Goal: Task Accomplishment & Management: Manage account settings

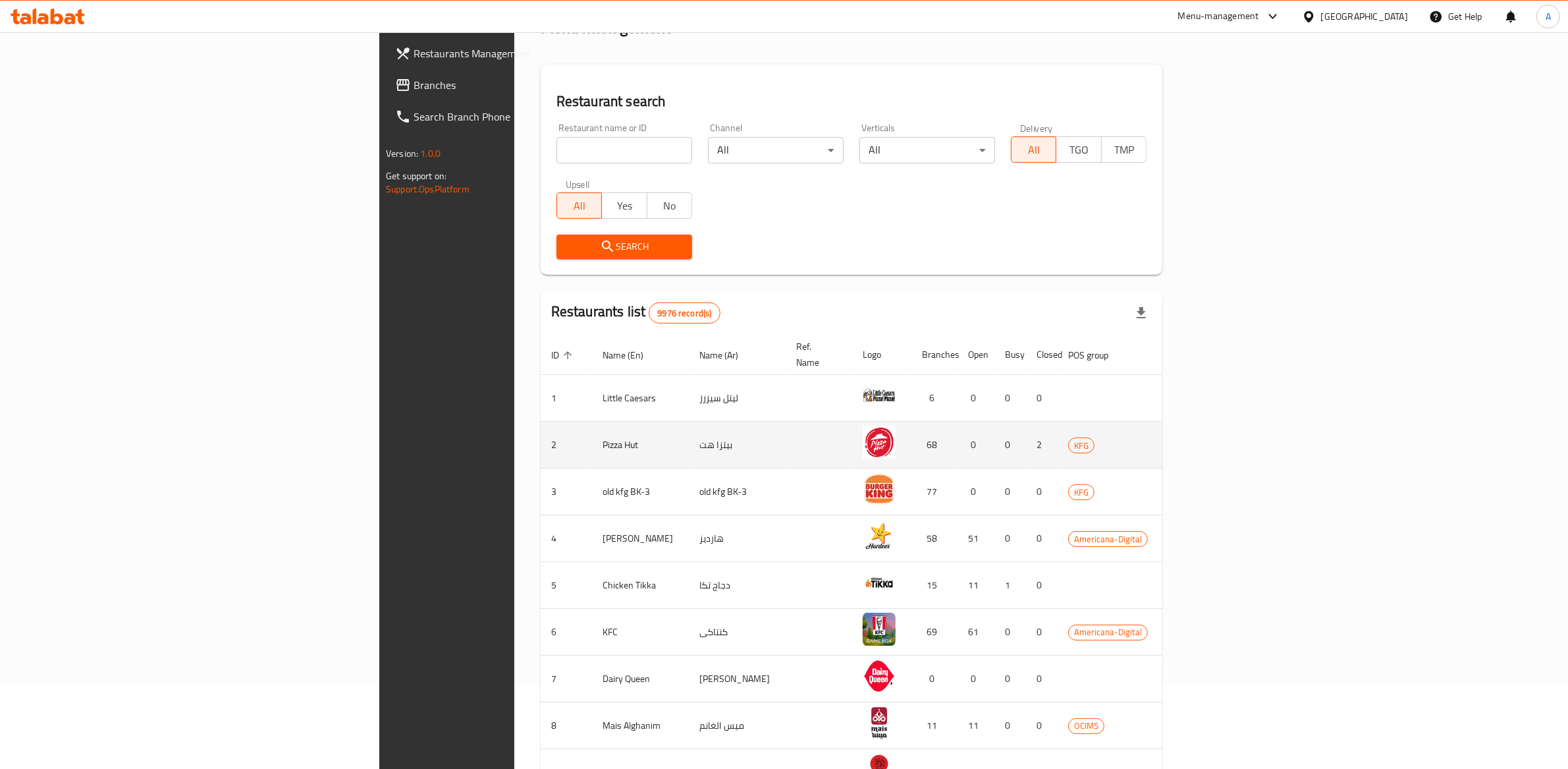
scroll to position [86, 0]
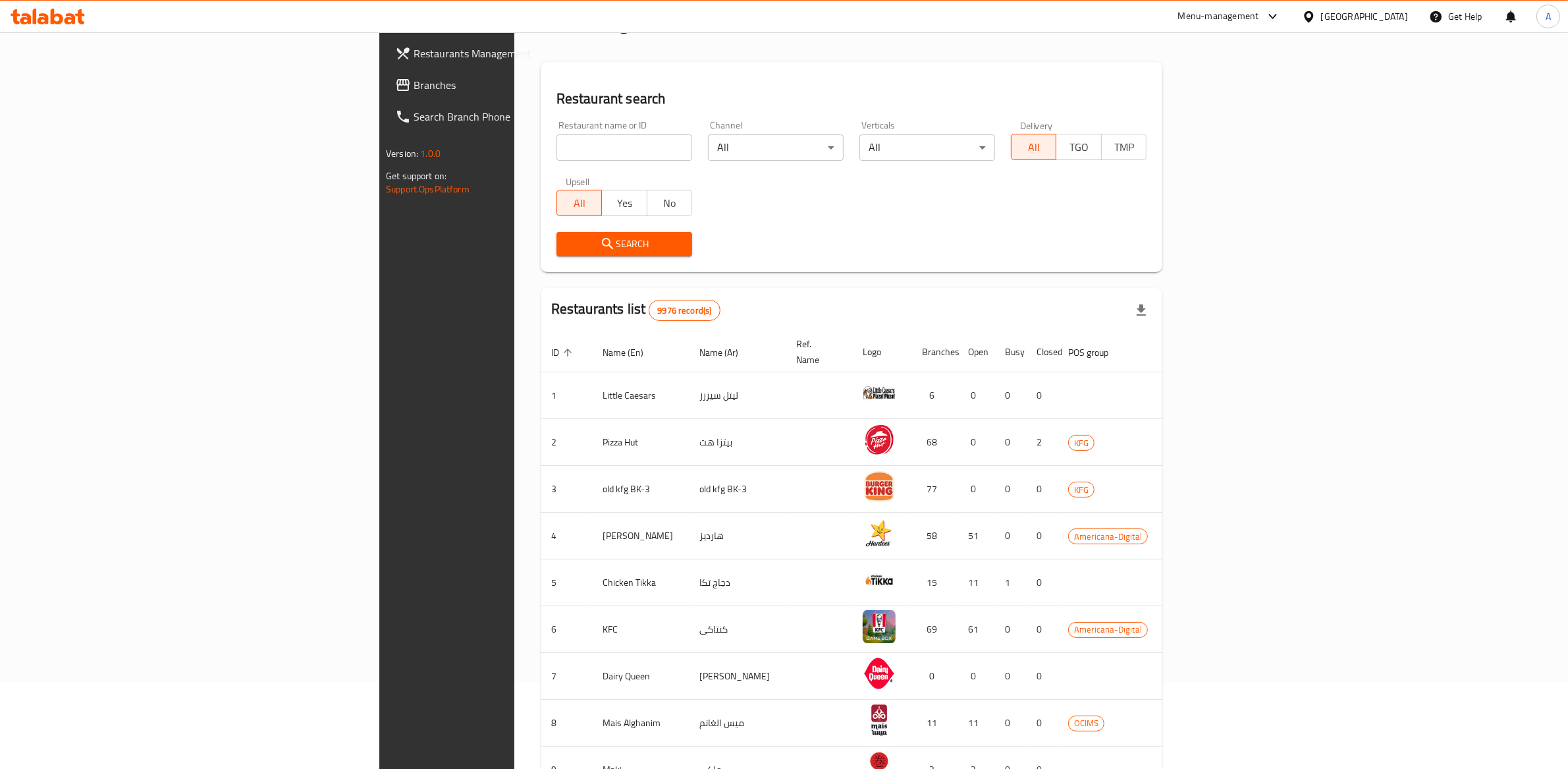
click at [557, 159] on input "search" at bounding box center [625, 147] width 136 height 26
click at [1321, 16] on div at bounding box center [1311, 16] width 19 height 14
click at [1240, 345] on div "[GEOGRAPHIC_DATA]" at bounding box center [1266, 345] width 87 height 14
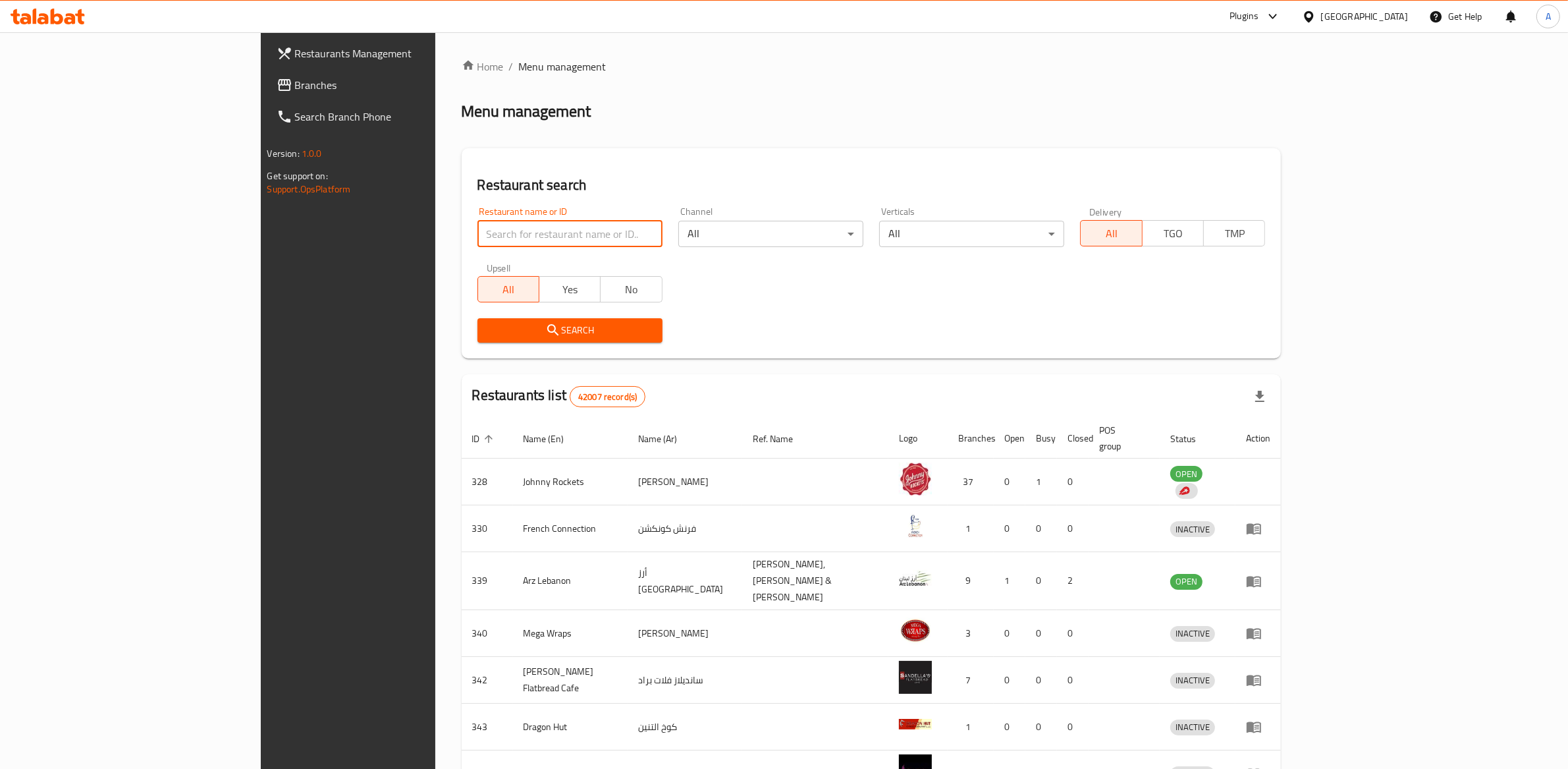
click at [491, 242] on input "search" at bounding box center [570, 234] width 185 height 26
paste input "1991"
type input "1991"
click button "Search" at bounding box center [570, 330] width 185 height 24
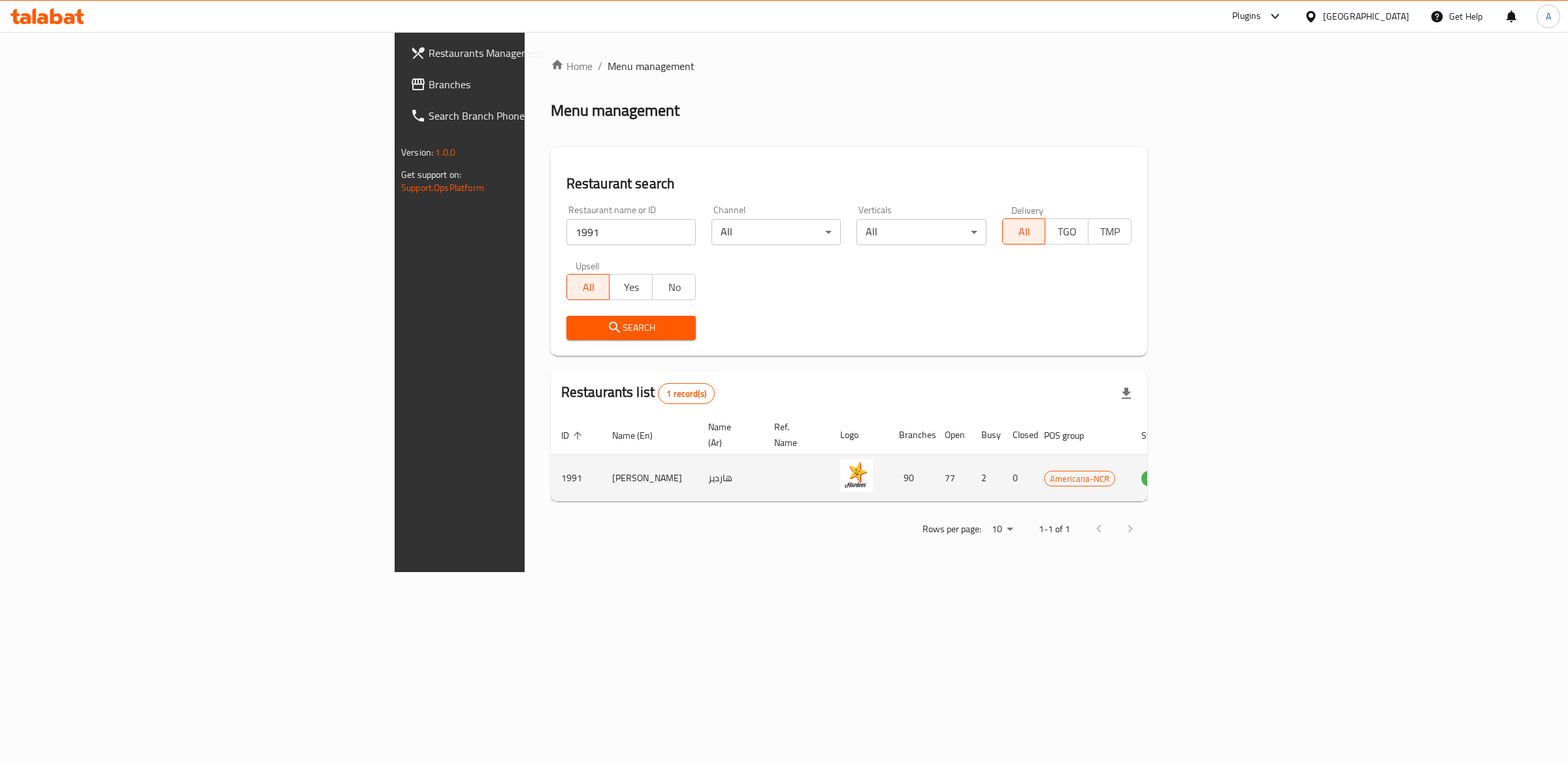
click at [1245, 464] on td "enhanced table" at bounding box center [1222, 477] width 45 height 46
click at [1225, 473] on icon "enhanced table" at bounding box center [1218, 479] width 14 height 11
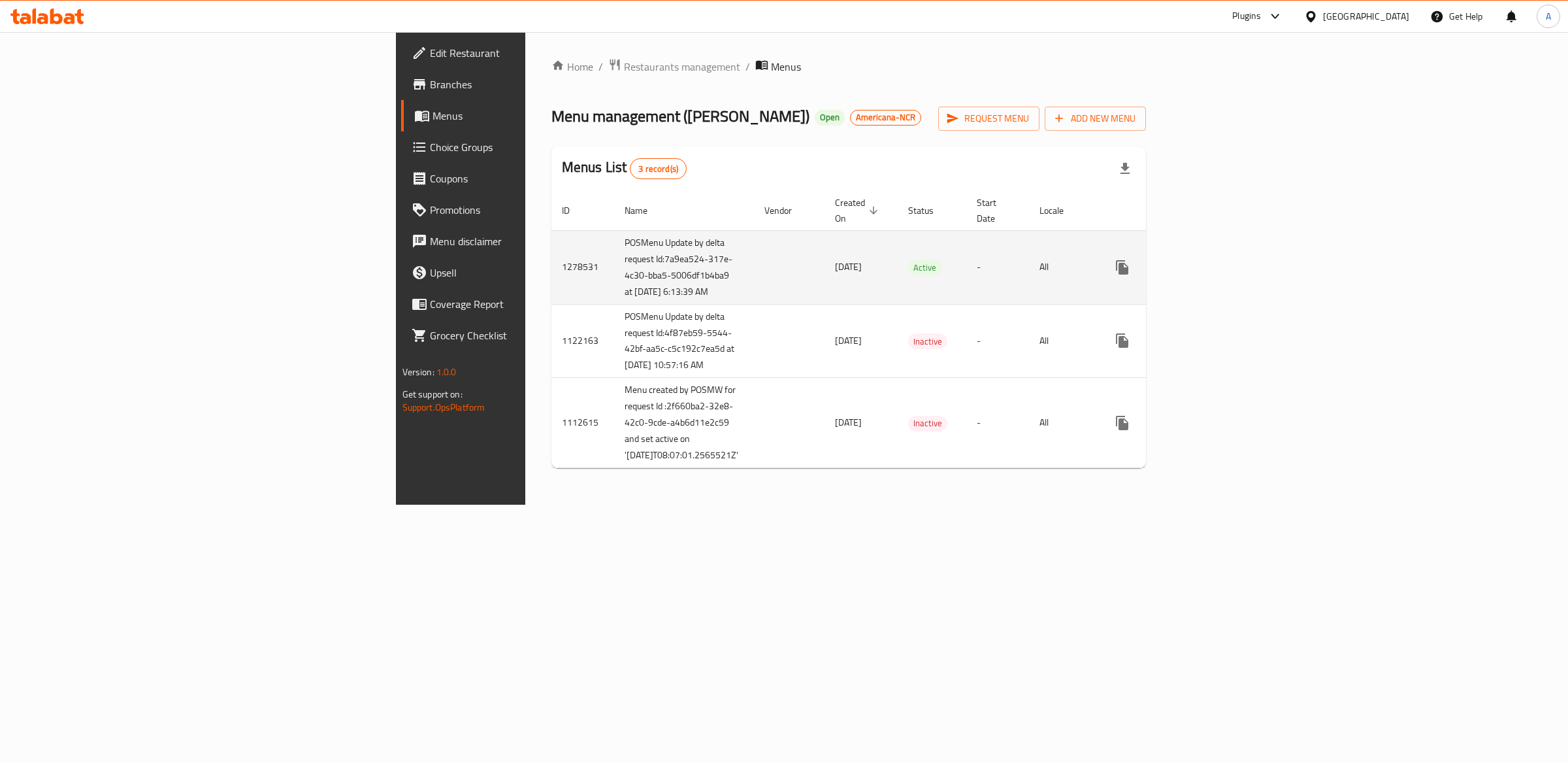
click at [1224, 275] on icon "enhanced table" at bounding box center [1216, 267] width 16 height 16
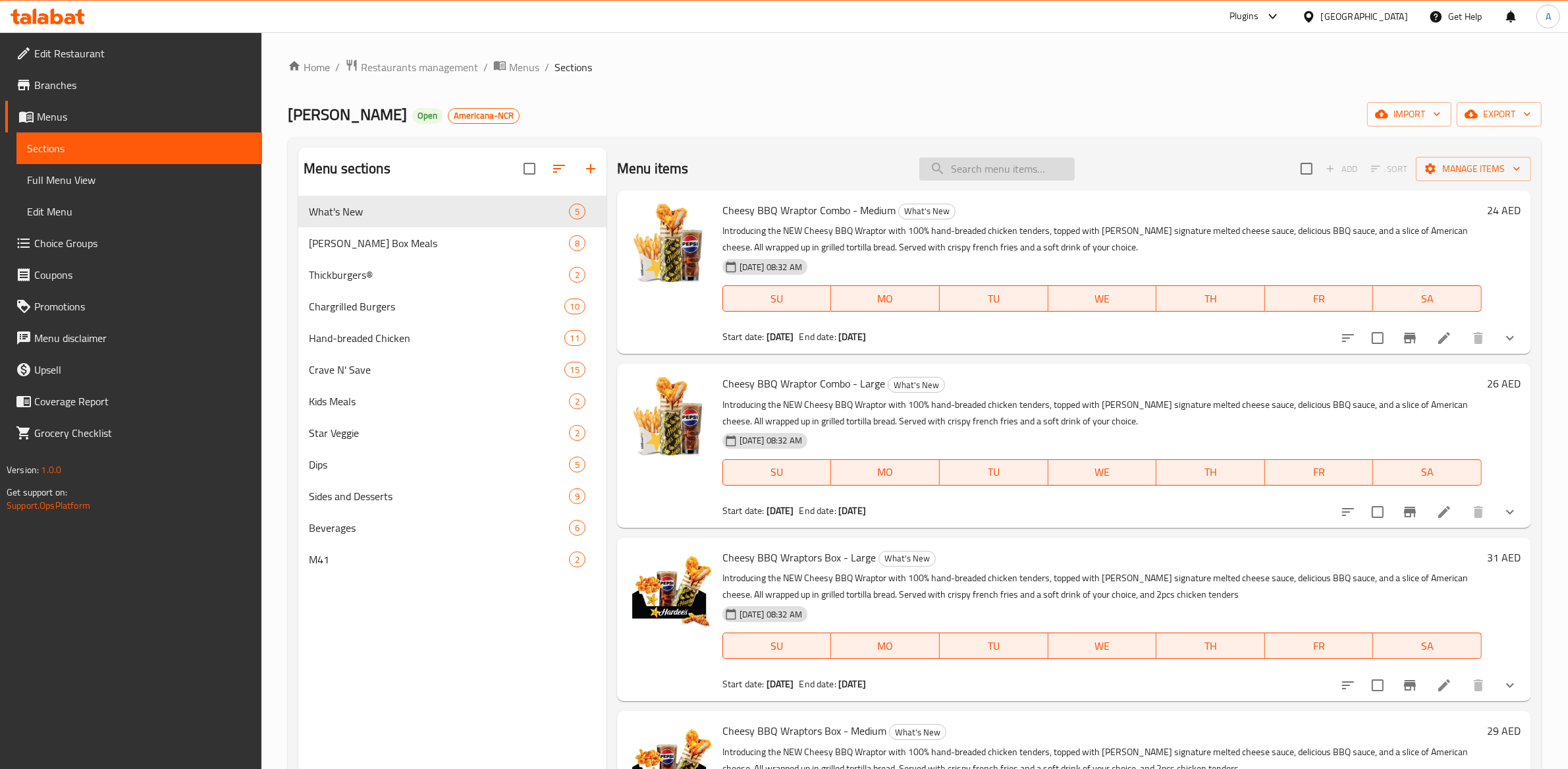
click at [1006, 167] on input "search" at bounding box center [998, 169] width 156 height 23
paste input "Kids Meal CheeseBurger Combo"
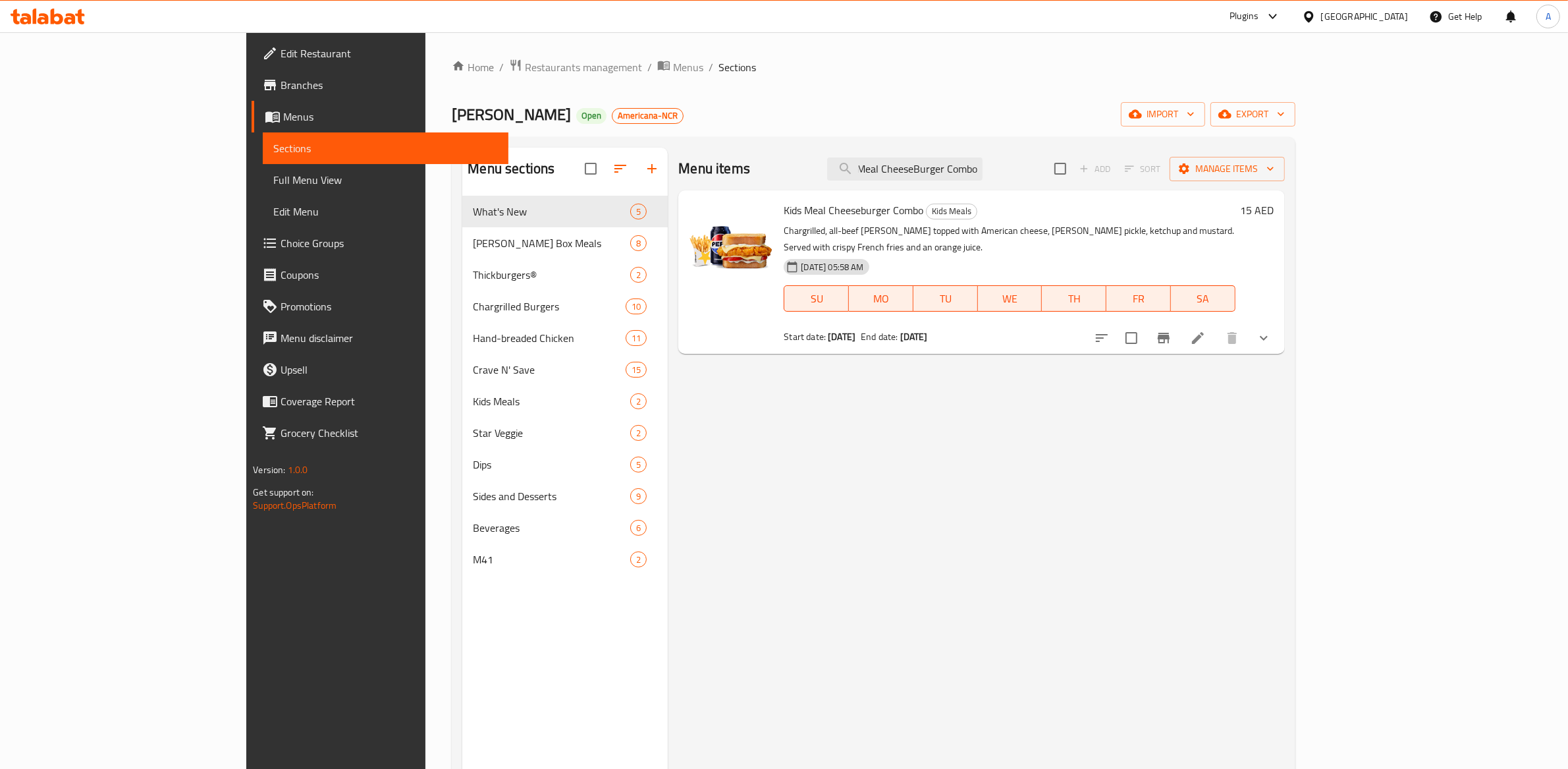
type input "Kids Meal CheeseBurger Combo"
click at [1206, 330] on icon at bounding box center [1198, 338] width 16 height 16
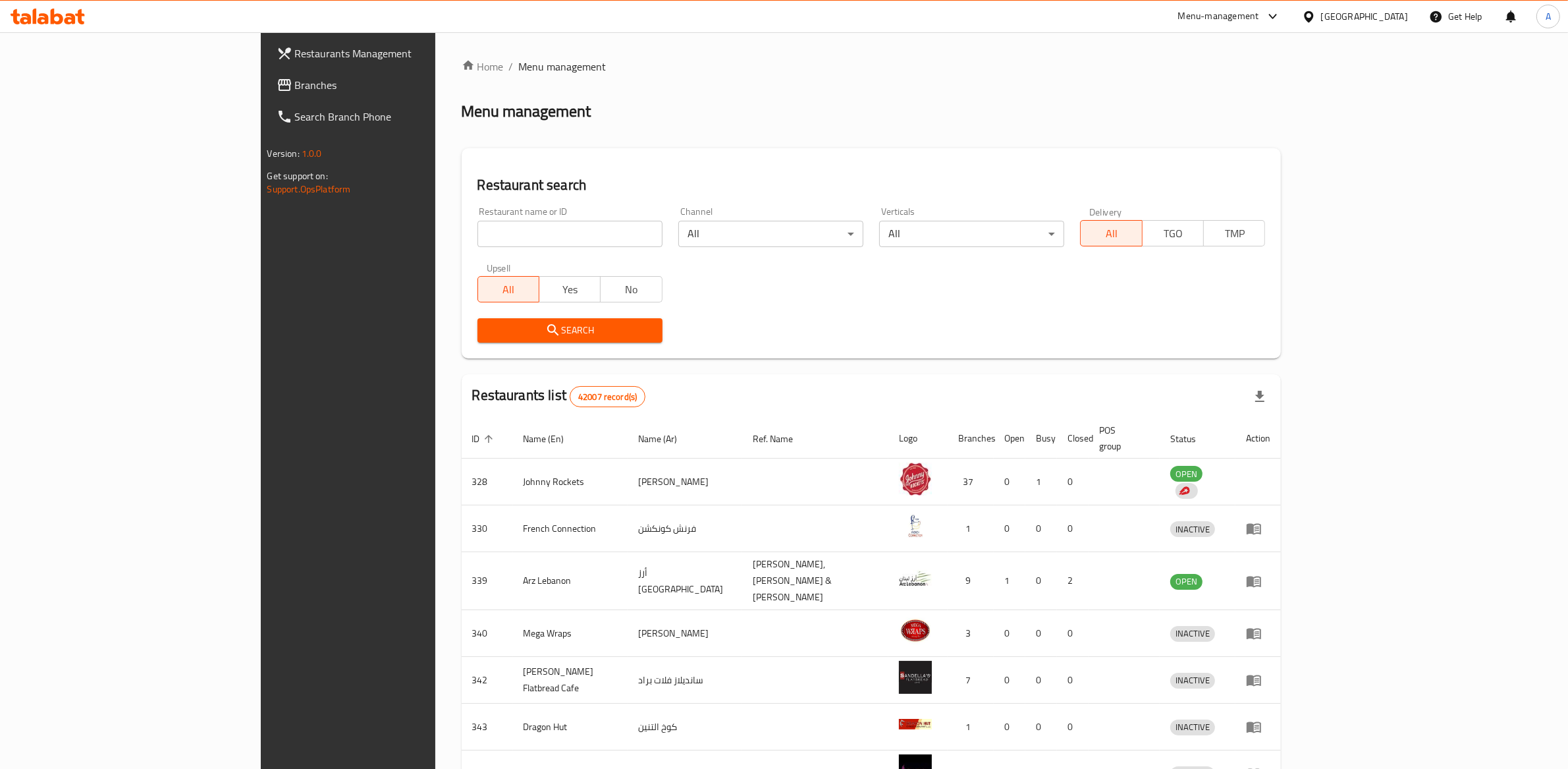
click at [482, 232] on input "search" at bounding box center [570, 234] width 185 height 26
type input "1991"
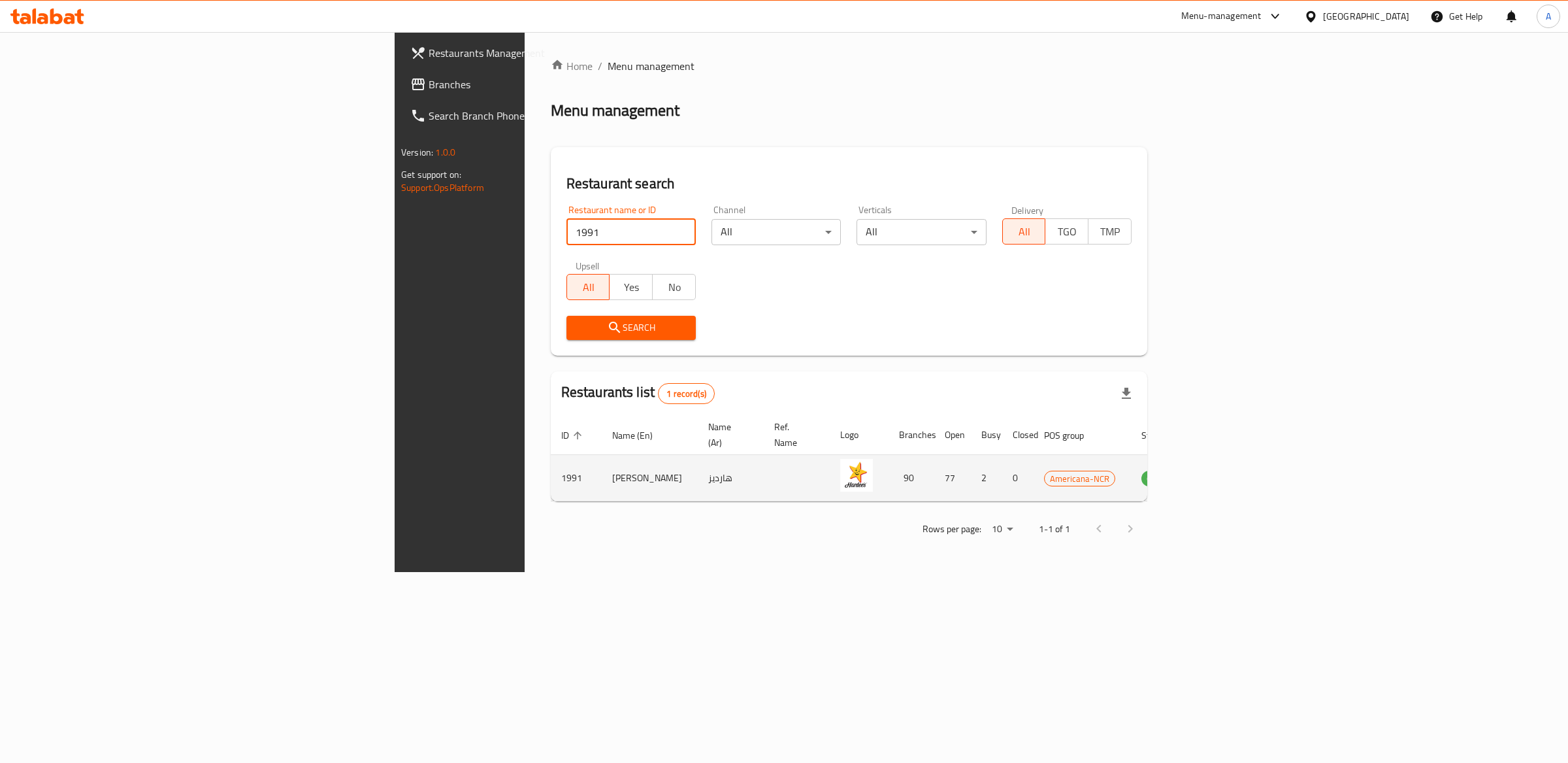
click at [1225, 473] on icon "enhanced table" at bounding box center [1218, 479] width 14 height 11
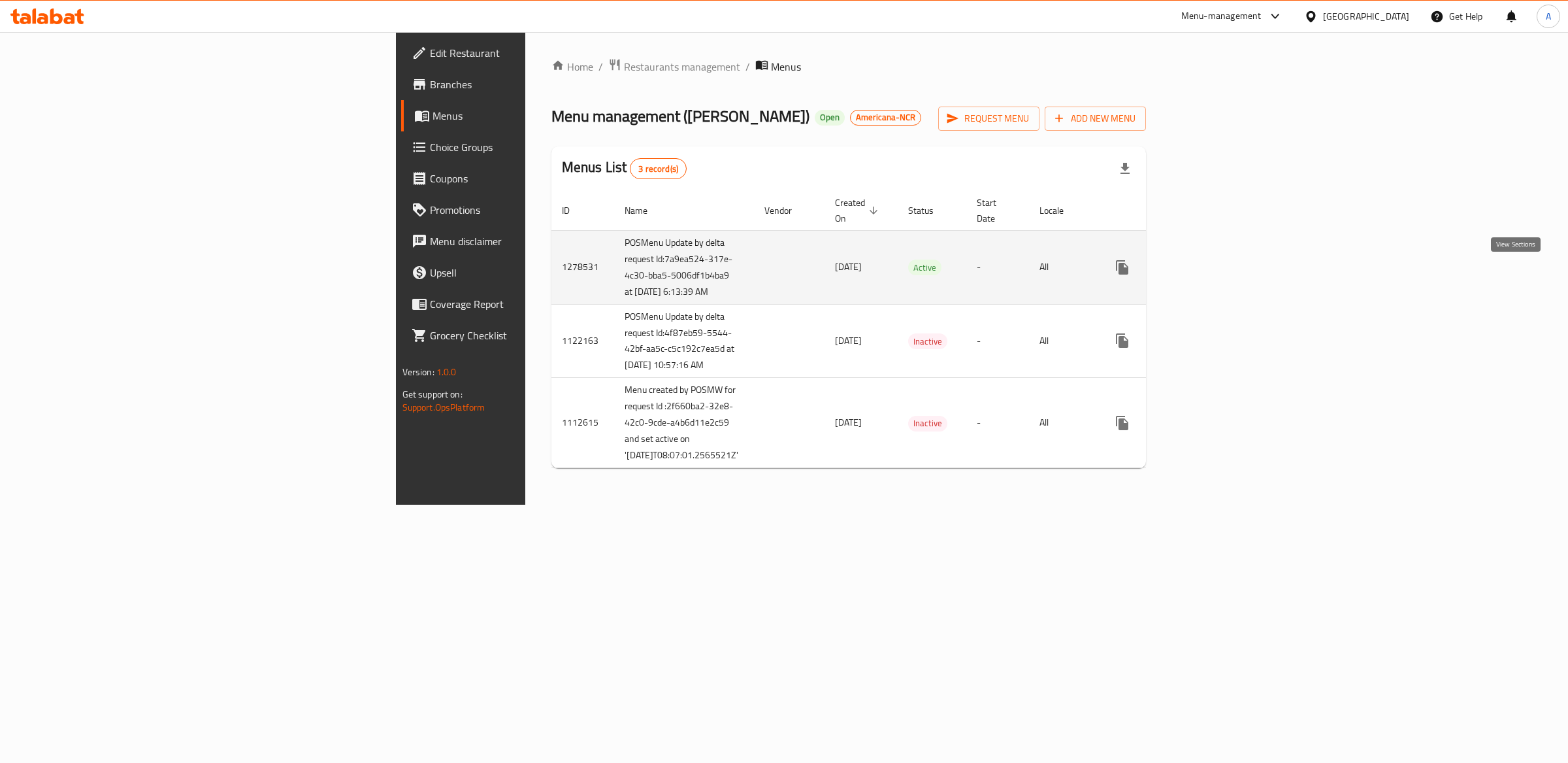
click at [1232, 267] on link "enhanced table" at bounding box center [1216, 267] width 31 height 31
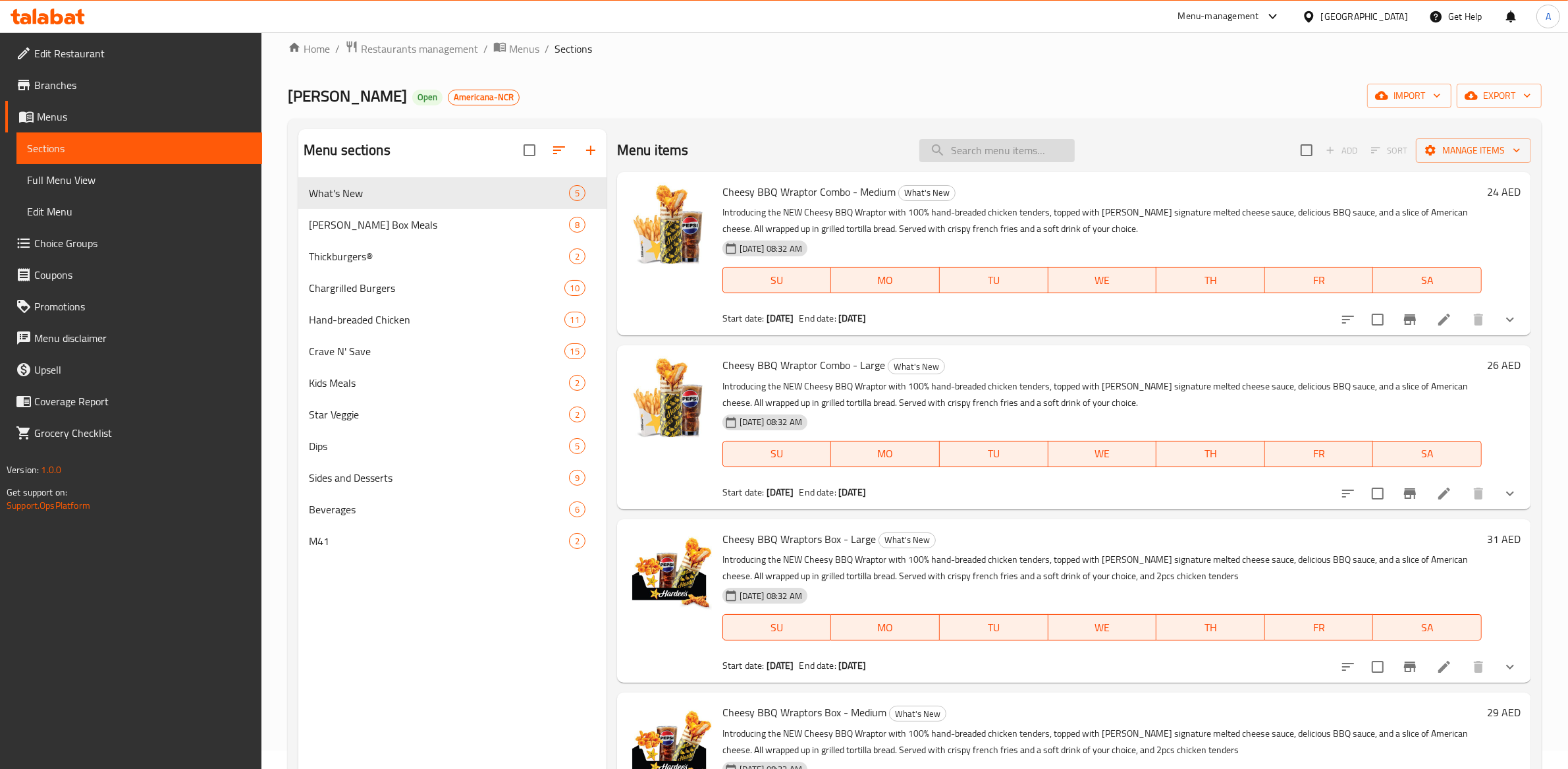
click at [964, 152] on input "search" at bounding box center [998, 150] width 156 height 23
paste input "Kids Meal CheeseBurger Combo"
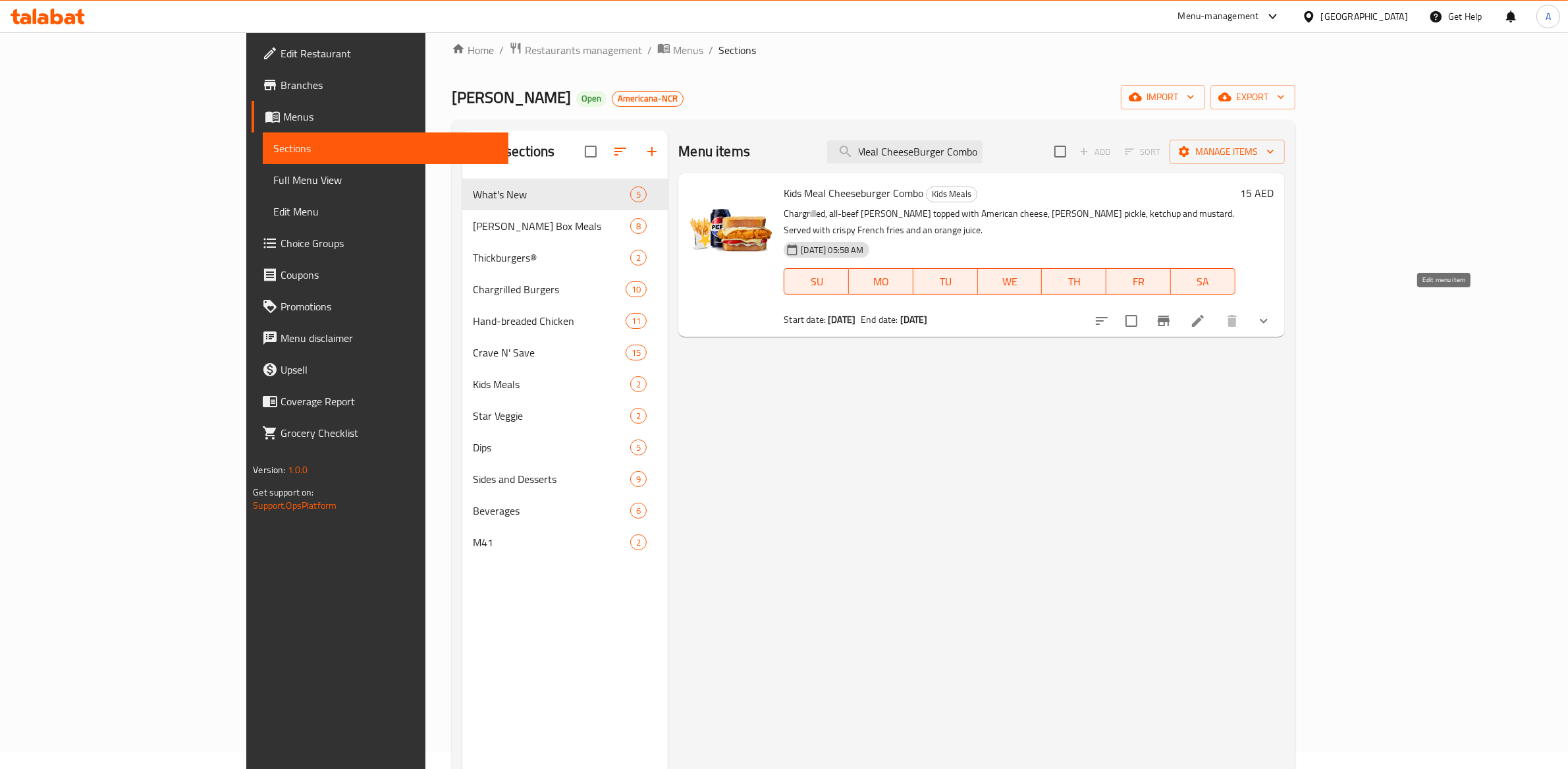
type input "Kids Meal CheeseBurger Combo"
click at [1204, 315] on icon at bounding box center [1198, 321] width 12 height 12
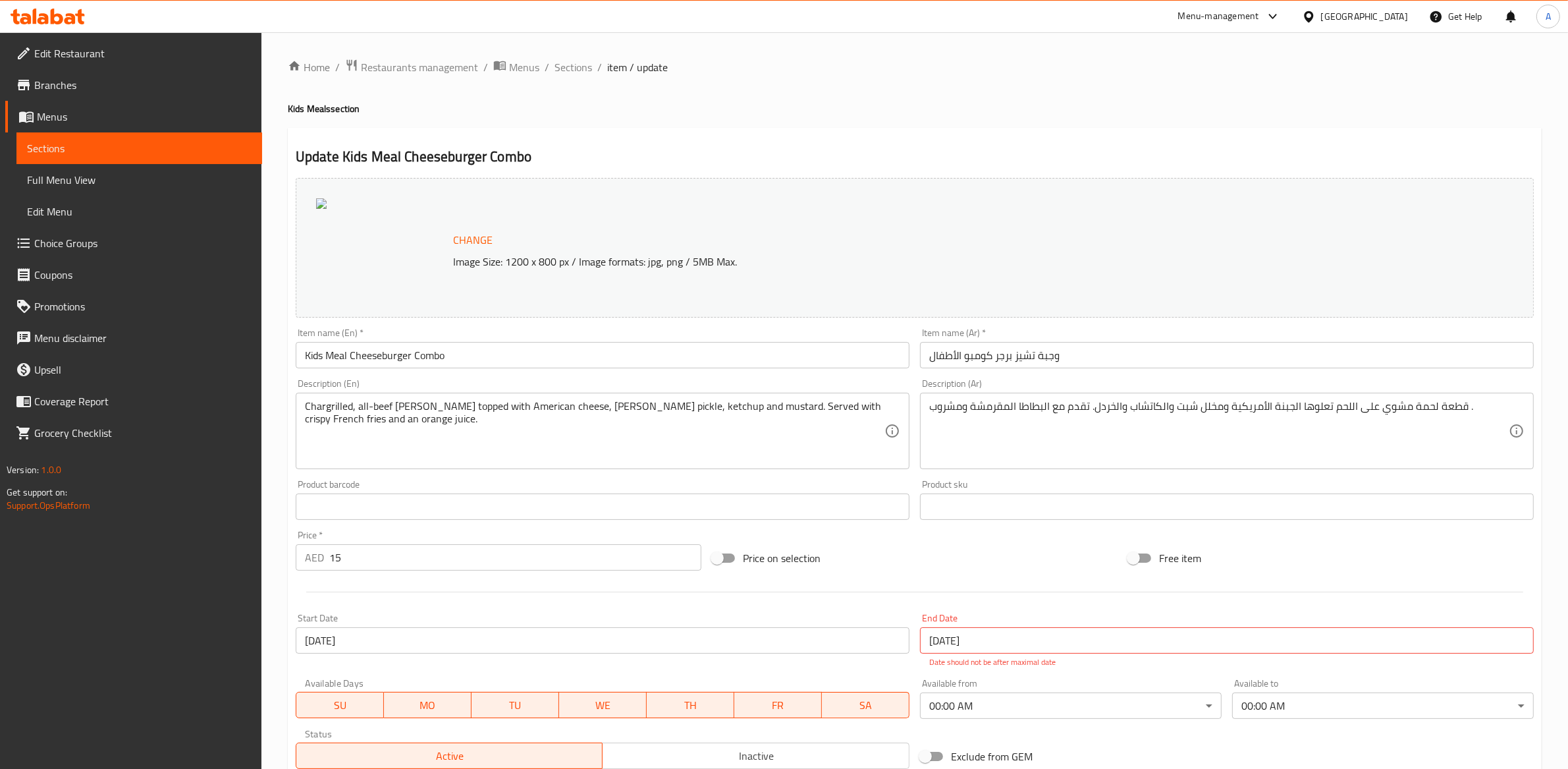
click at [55, 93] on span "Branches" at bounding box center [143, 85] width 217 height 16
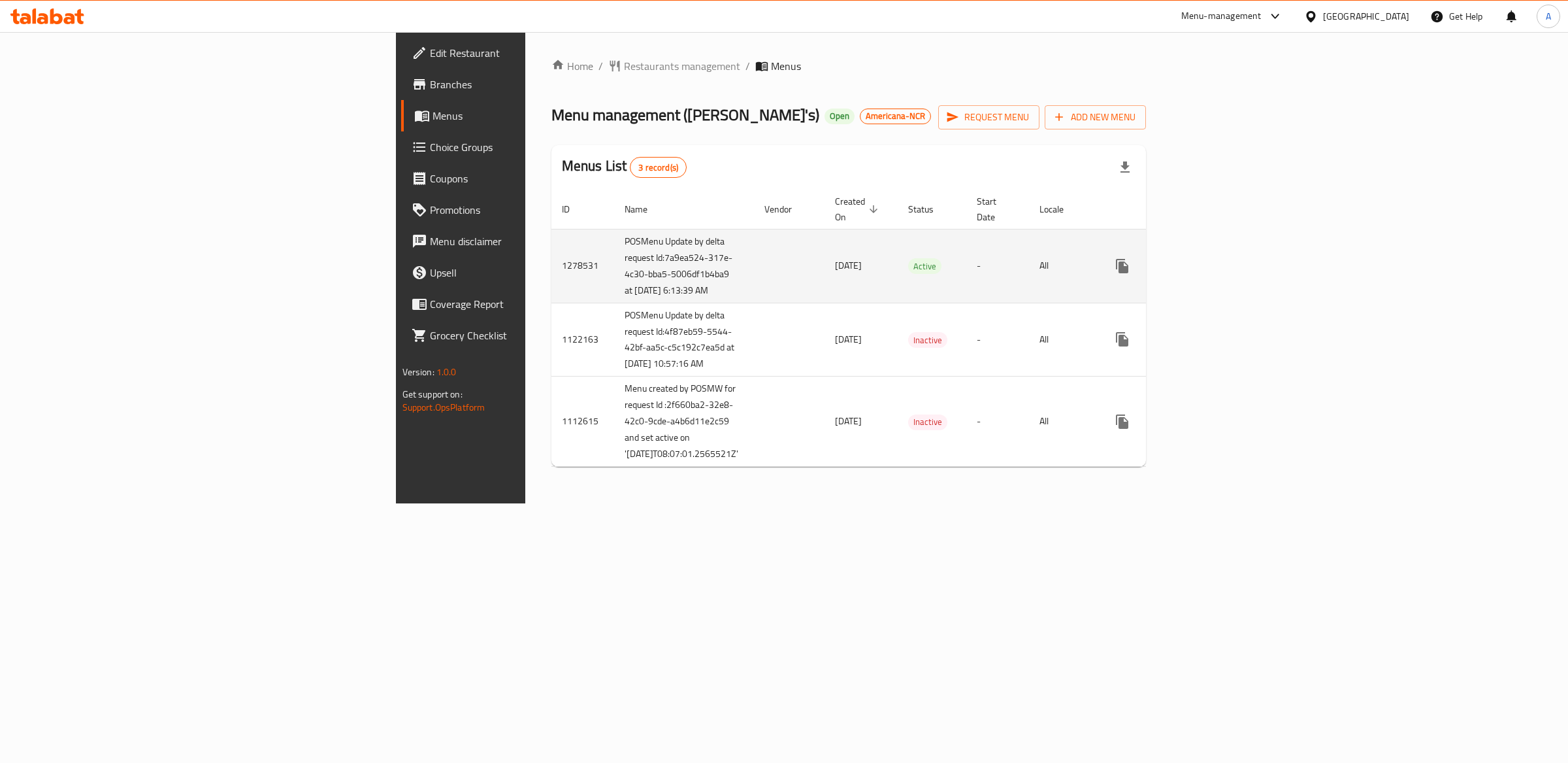
click at [1232, 277] on link "enhanced table" at bounding box center [1216, 266] width 31 height 31
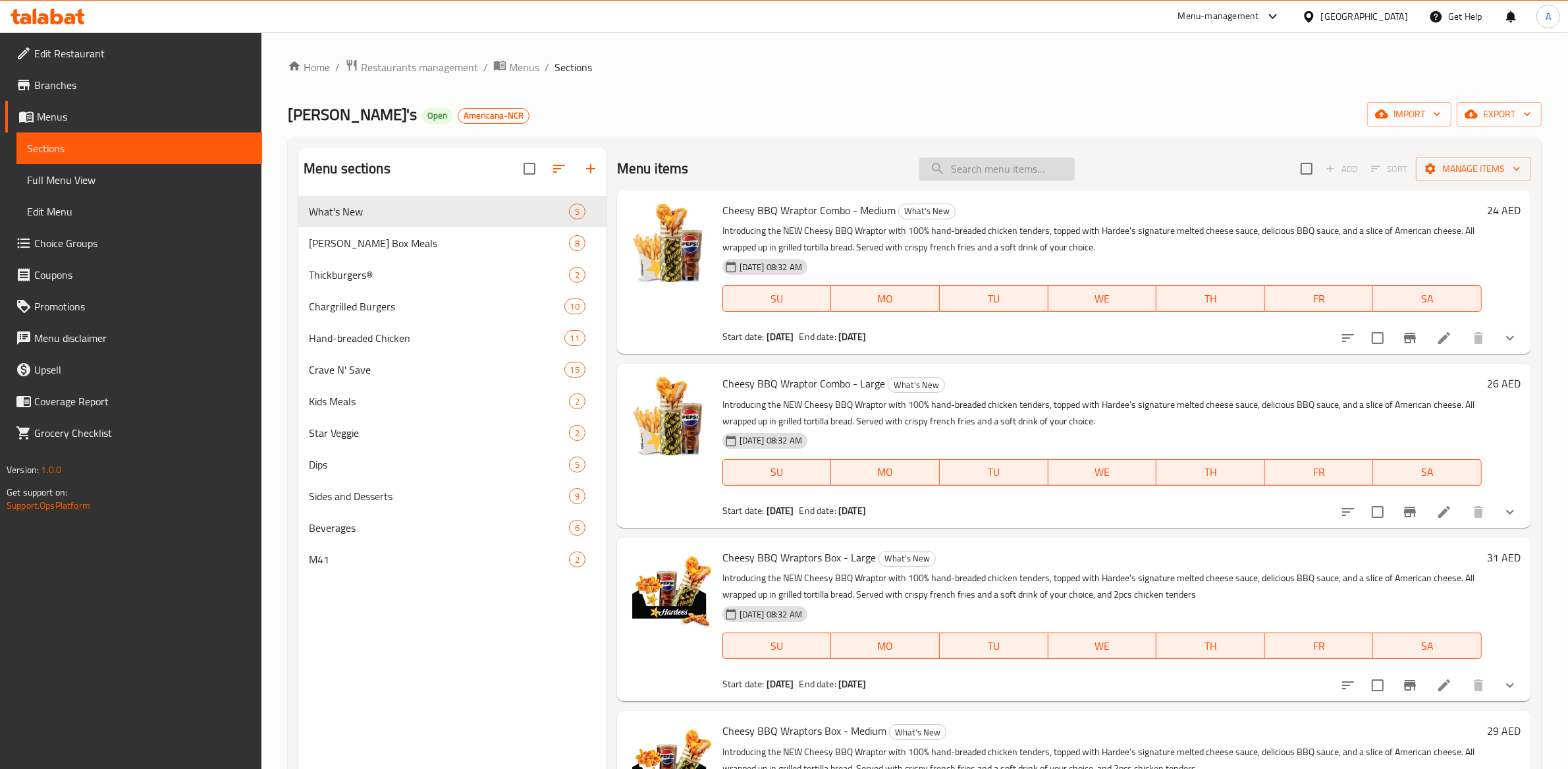
click at [970, 161] on input "search" at bounding box center [998, 169] width 156 height 23
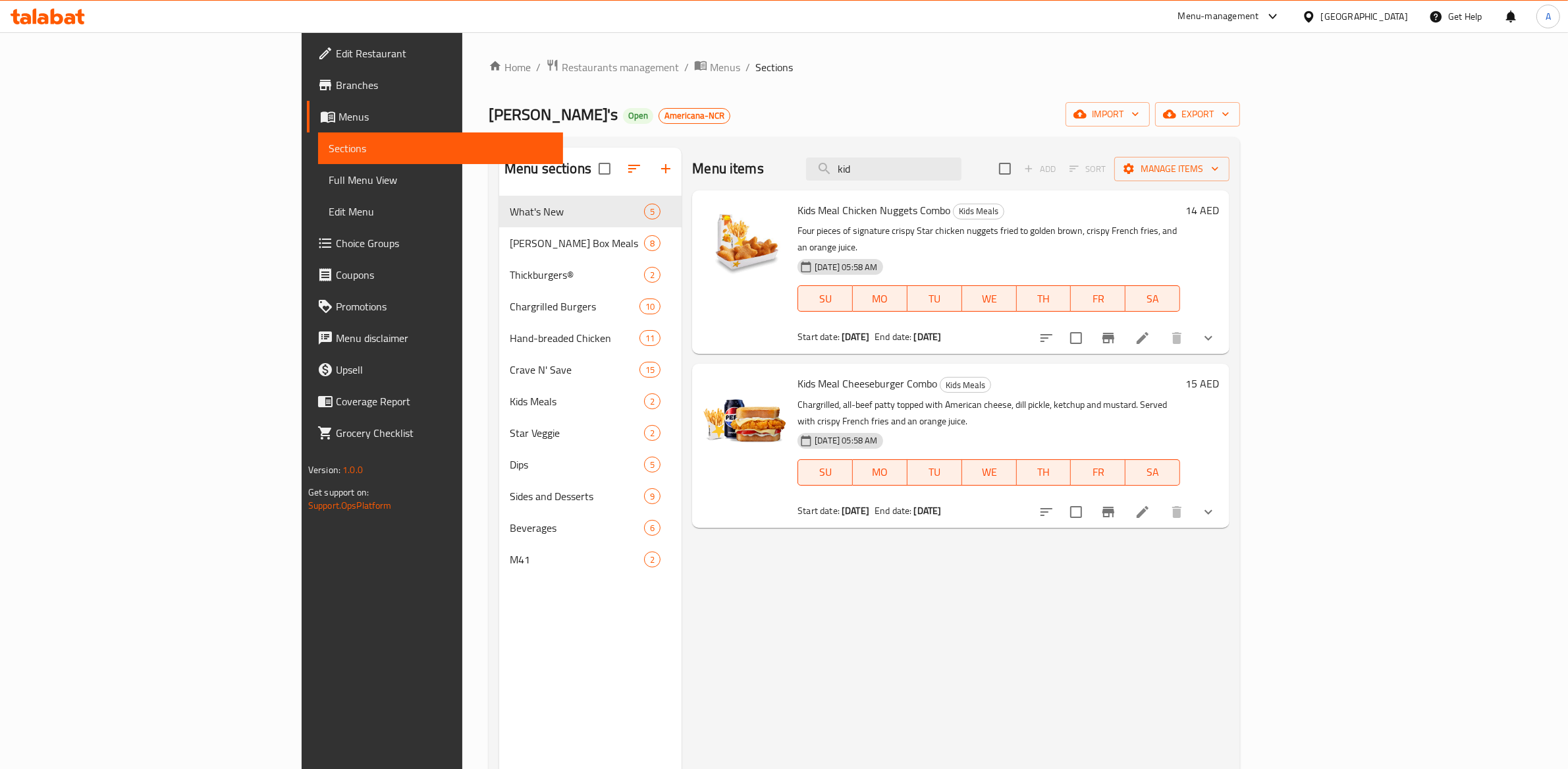
type input "kid"
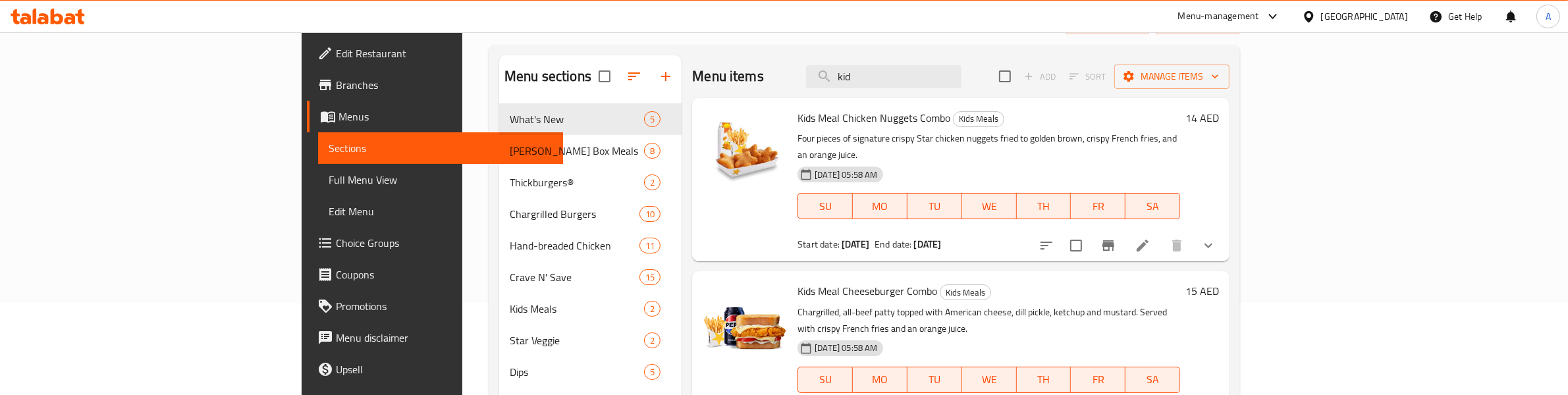
scroll to position [99, 0]
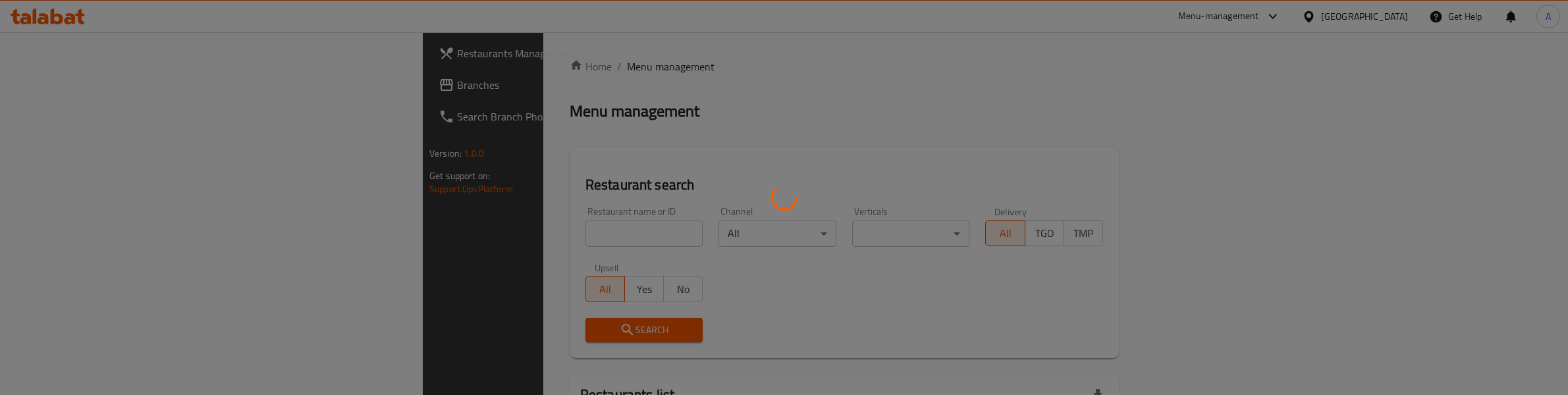
scroll to position [99, 0]
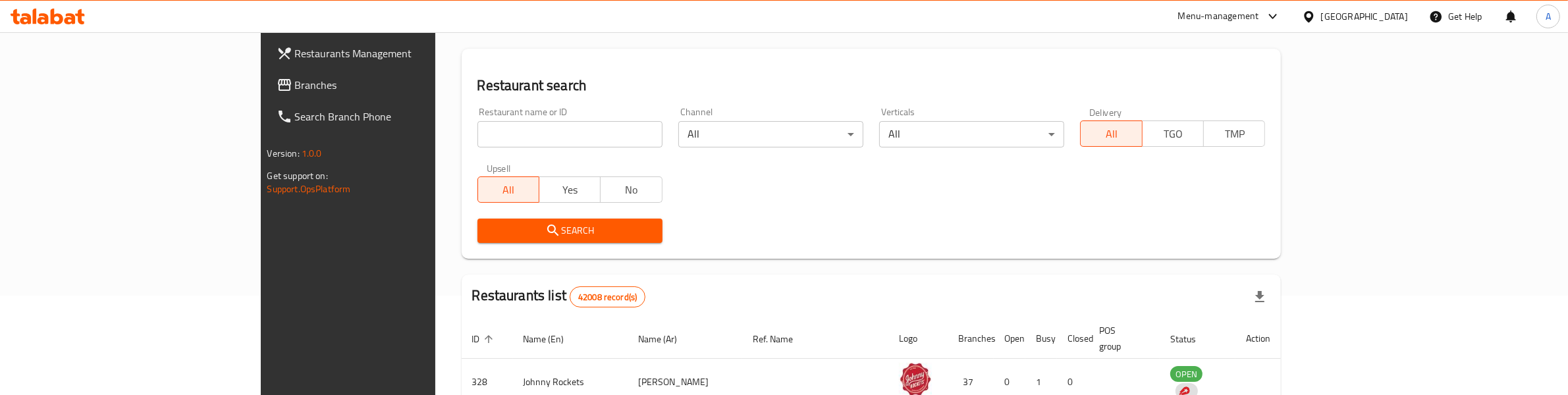
click at [477, 135] on input "search" at bounding box center [570, 134] width 185 height 26
paste input "1991"
type input "1991"
click button "Search" at bounding box center [570, 231] width 185 height 24
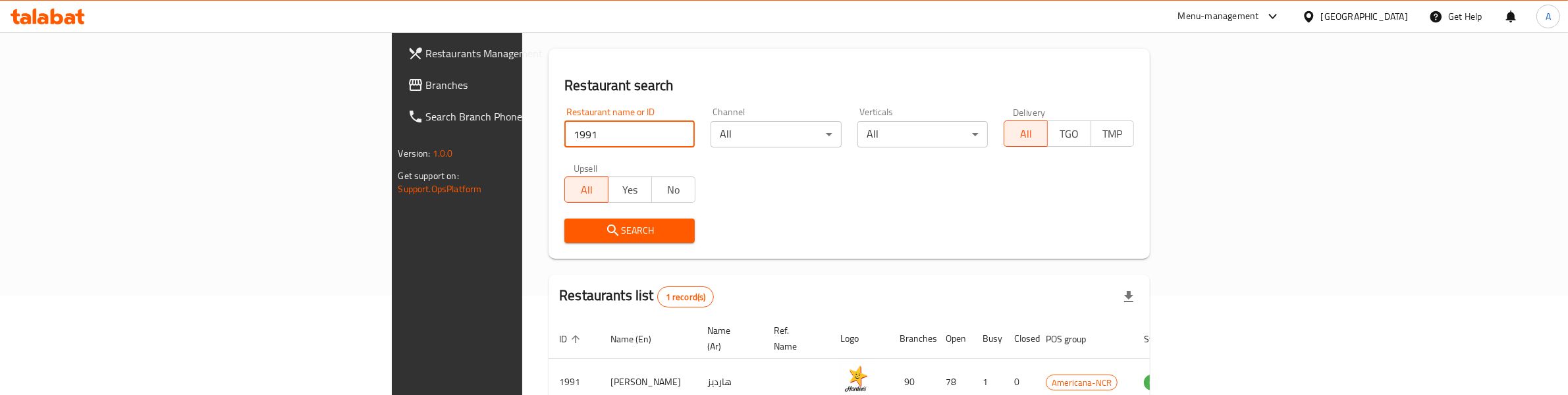
scroll to position [165, 0]
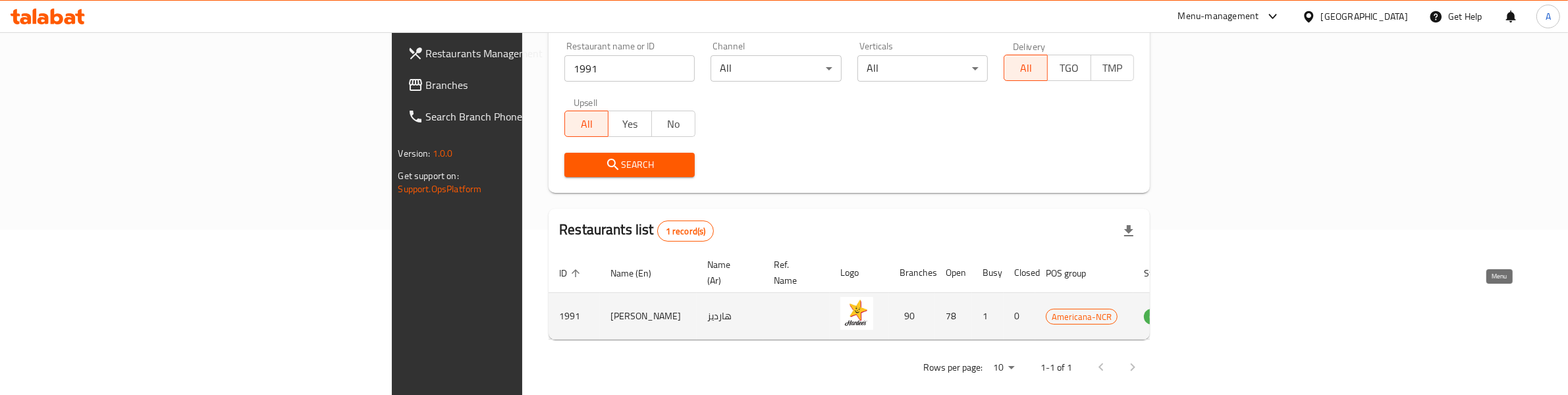
click at [1229, 308] on icon "enhanced table" at bounding box center [1221, 316] width 16 height 16
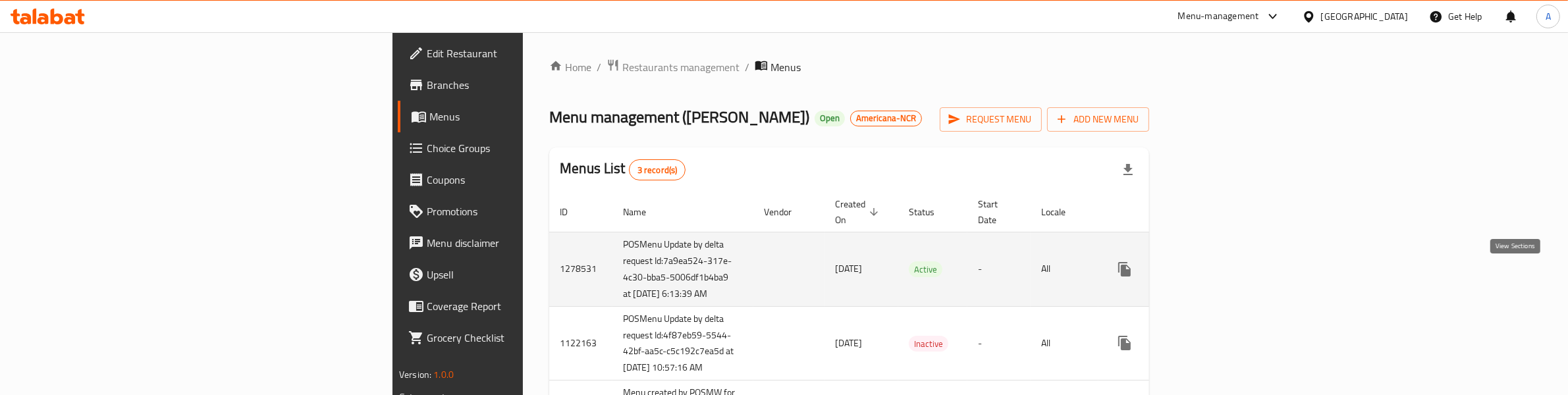
click at [1236, 276] on link "enhanced table" at bounding box center [1220, 269] width 31 height 31
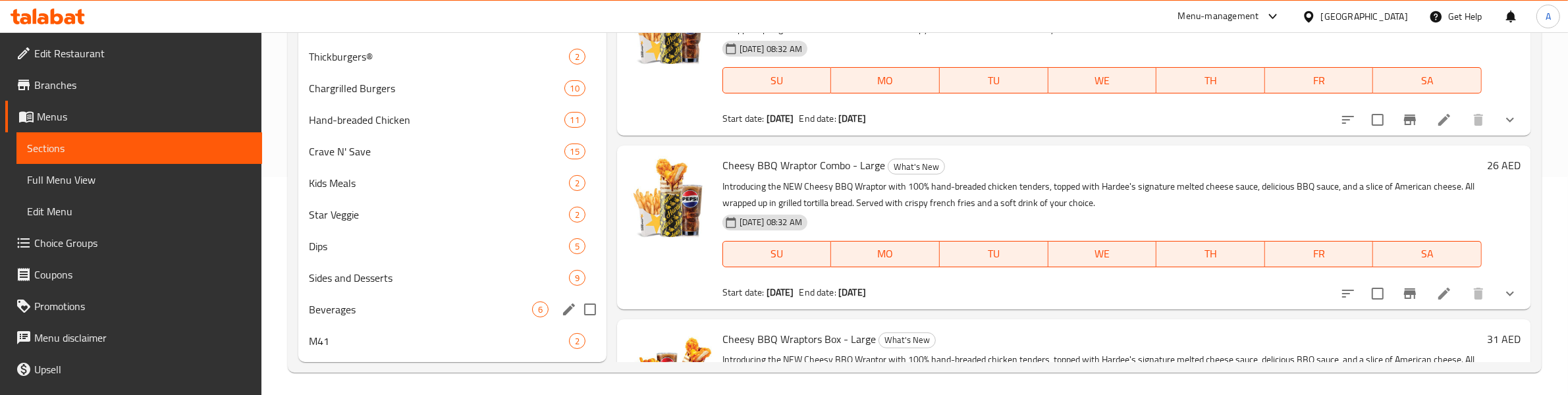
scroll to position [221, 0]
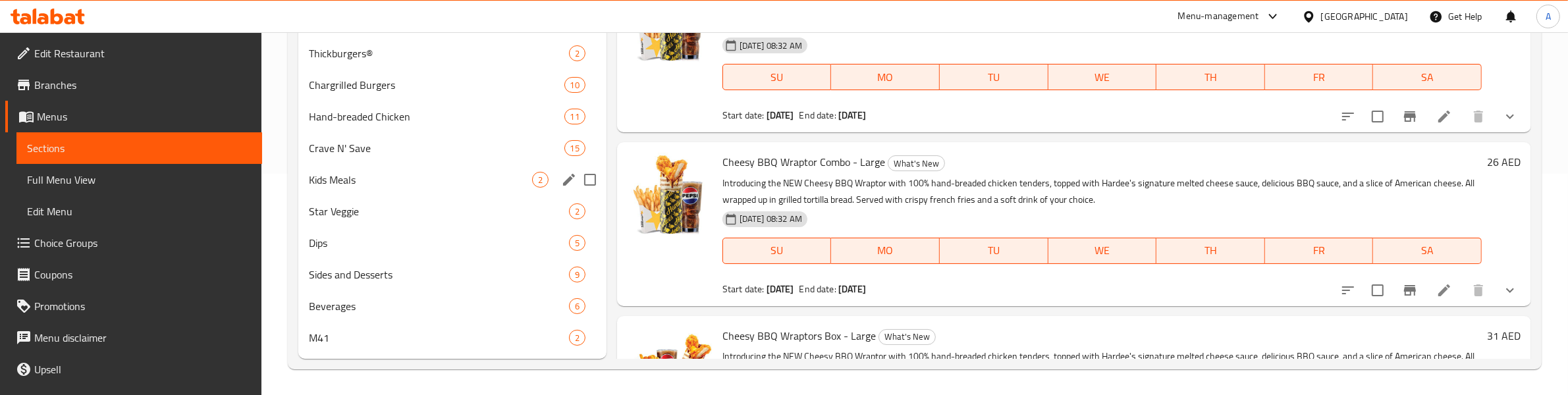
click at [382, 167] on div "Kids Meals 2" at bounding box center [452, 179] width 308 height 31
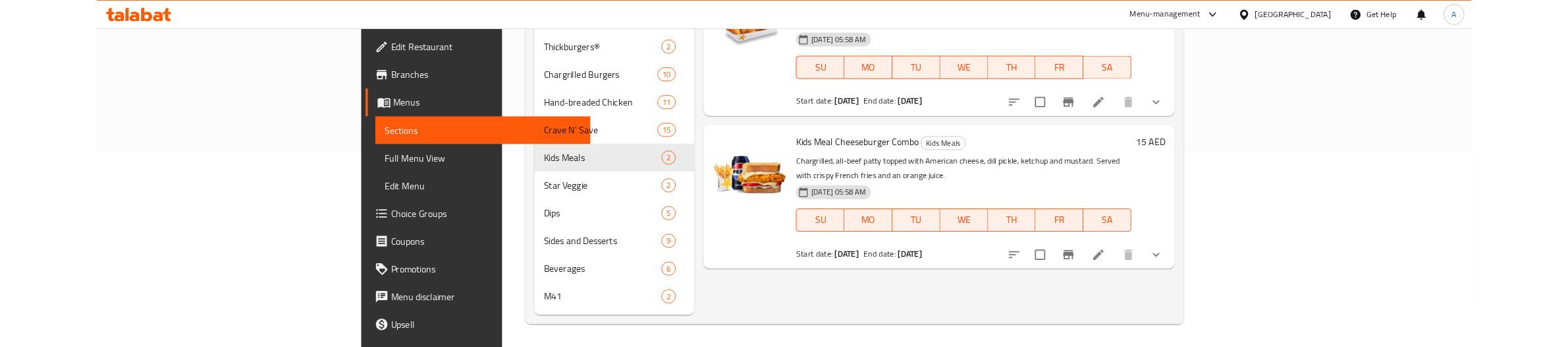
scroll to position [178, 0]
